Goal: Information Seeking & Learning: Find contact information

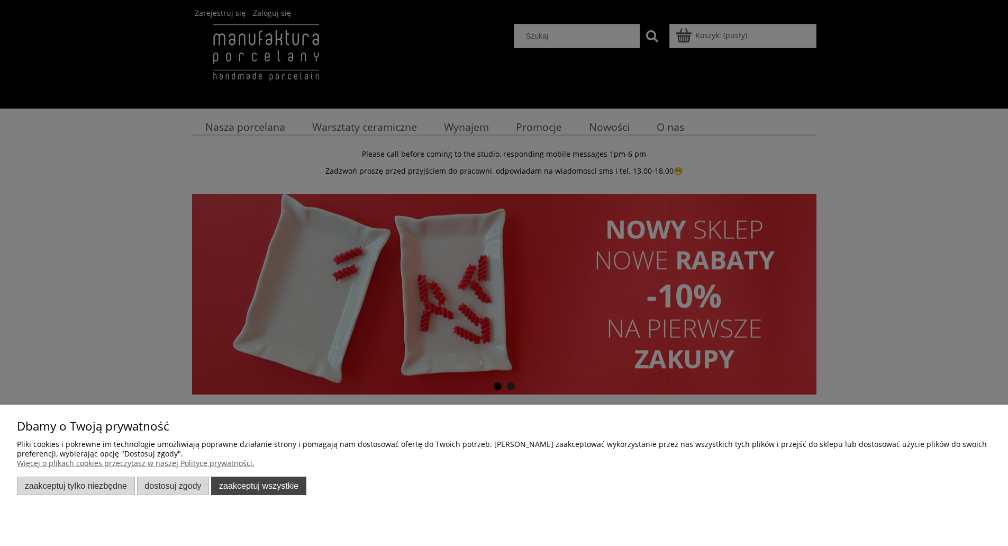
click at [277, 488] on button "Zaakceptuj wszystkie" at bounding box center [258, 485] width 95 height 19
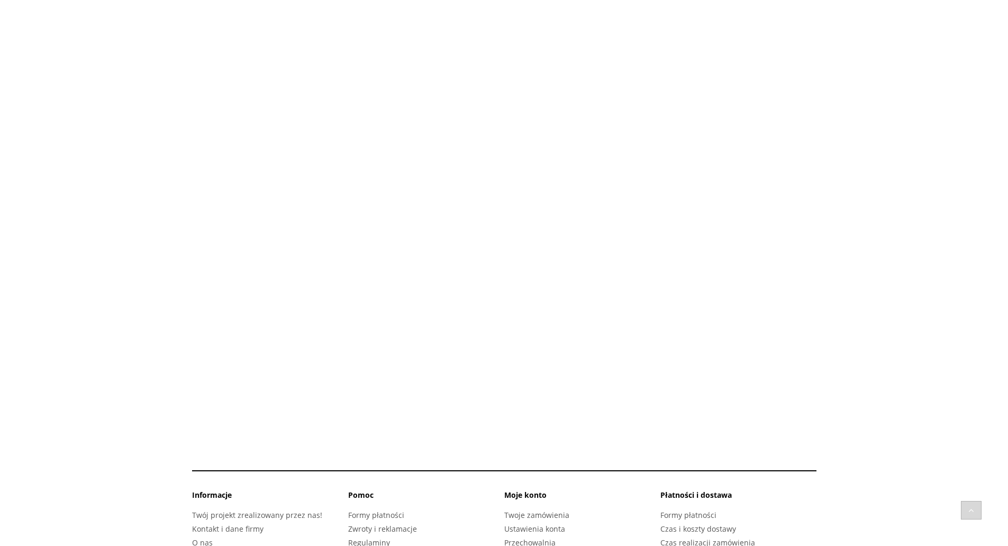
scroll to position [1418, 0]
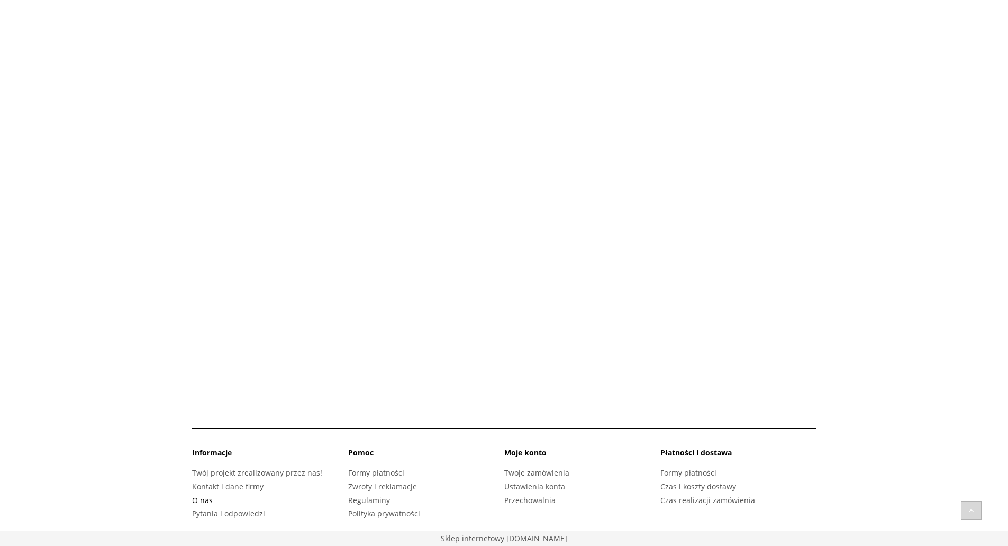
click at [205, 500] on link "O nas" at bounding box center [202, 500] width 21 height 10
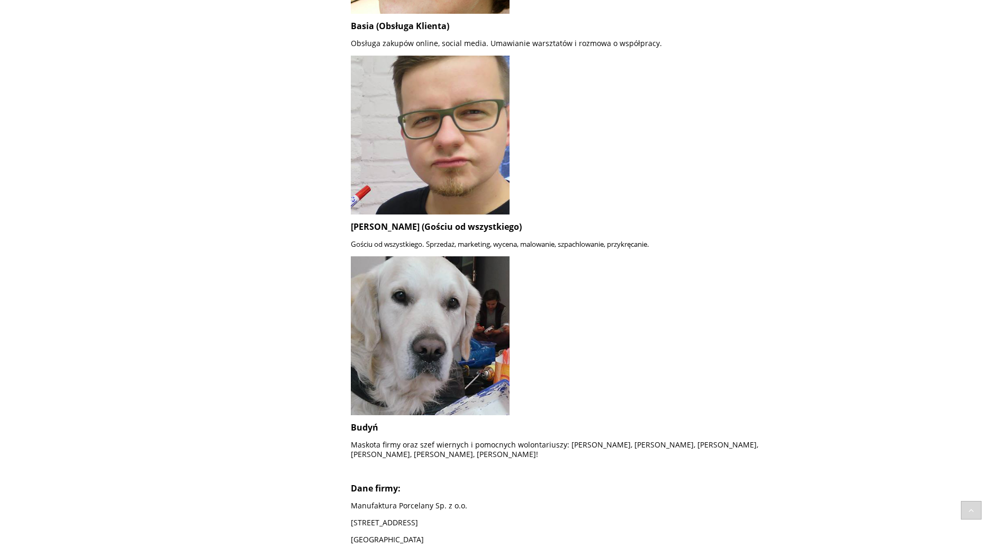
scroll to position [952, 0]
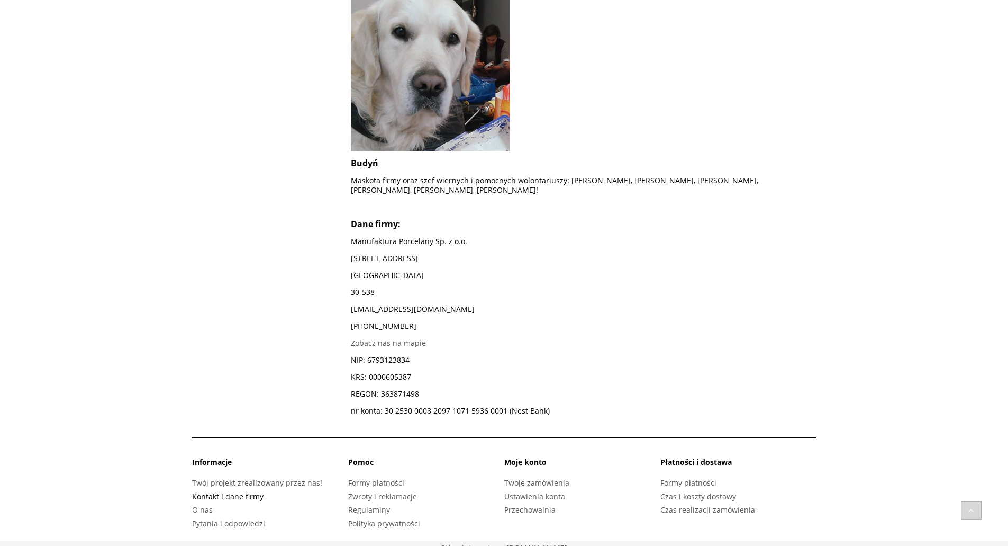
click at [223, 491] on link "Kontakt i dane firmy" at bounding box center [227, 496] width 71 height 10
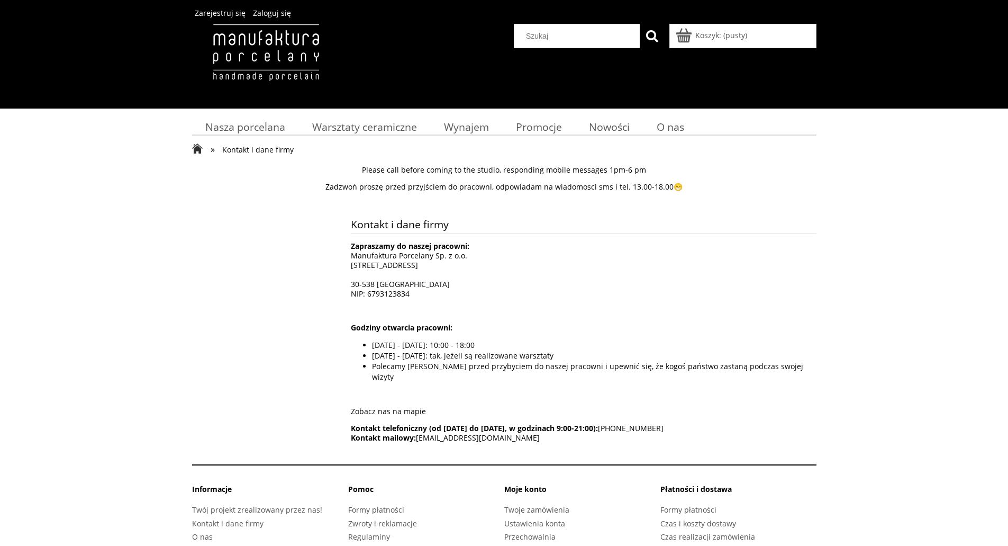
drag, startPoint x: 563, startPoint y: 427, endPoint x: 418, endPoint y: 432, distance: 145.1
click at [418, 432] on p "Kontakt telefoniczny (od [DATE] do [DATE], w godzinach 9:00-21:00): [PHONE_NUMB…" at bounding box center [584, 432] width 466 height 19
copy span "[EMAIL_ADDRESS][DOMAIN_NAME]"
